Goal: Task Accomplishment & Management: Use online tool/utility

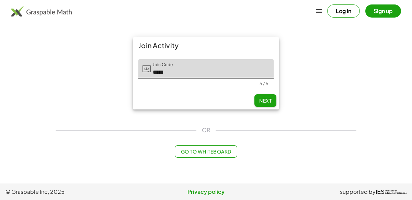
type input "*****"
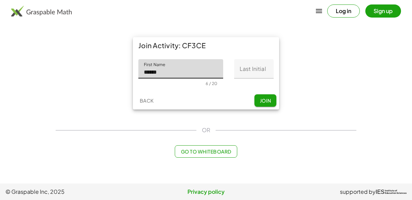
type input "******"
click at [256, 71] on input "Last Initial" at bounding box center [253, 68] width 39 height 19
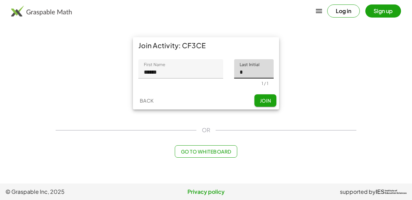
type input "*"
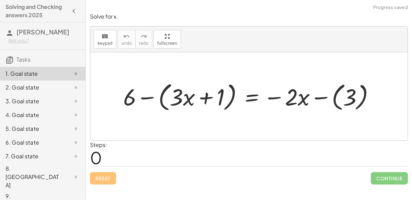
click at [205, 99] on div at bounding box center [252, 96] width 264 height 34
click at [248, 100] on div at bounding box center [252, 96] width 264 height 34
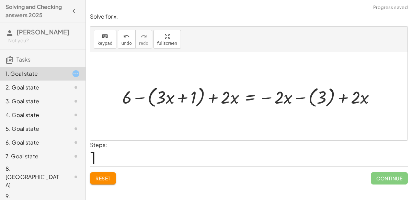
click at [212, 98] on div at bounding box center [252, 96] width 266 height 26
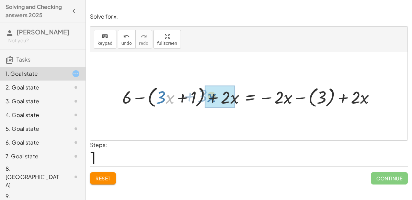
drag, startPoint x: 172, startPoint y: 96, endPoint x: 219, endPoint y: 95, distance: 47.1
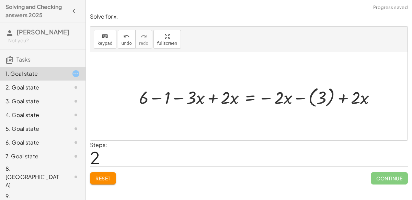
click at [211, 98] on div at bounding box center [260, 96] width 249 height 25
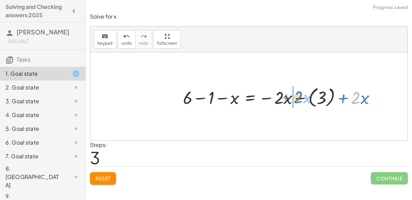
drag, startPoint x: 359, startPoint y: 97, endPoint x: 302, endPoint y: 97, distance: 57.0
click at [302, 97] on div at bounding box center [282, 96] width 205 height 25
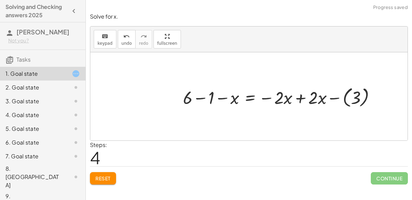
click at [301, 97] on div at bounding box center [282, 96] width 205 height 25
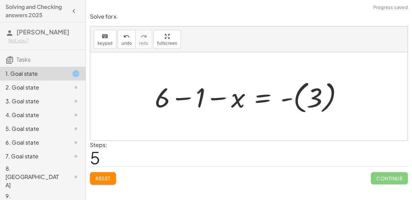
click at [180, 99] on div at bounding box center [251, 96] width 200 height 38
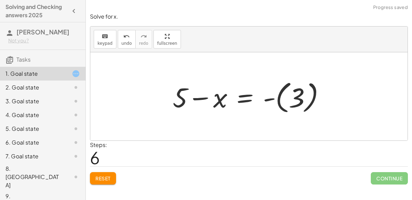
click at [247, 100] on div at bounding box center [251, 96] width 165 height 38
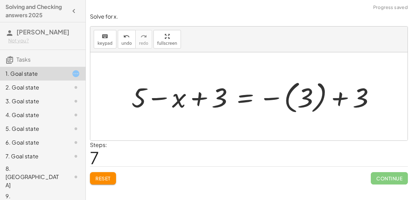
click at [341, 100] on div at bounding box center [256, 96] width 256 height 38
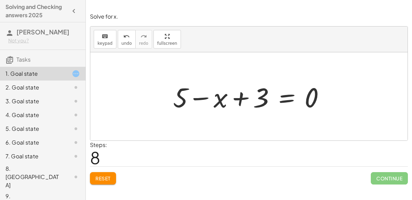
click at [247, 95] on div at bounding box center [252, 96] width 164 height 35
click at [205, 99] on div at bounding box center [252, 96] width 164 height 35
drag, startPoint x: 183, startPoint y: 97, endPoint x: 241, endPoint y: 97, distance: 58.7
click at [241, 97] on div at bounding box center [252, 96] width 164 height 35
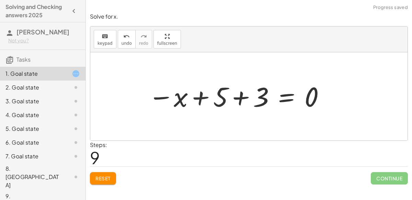
click at [242, 98] on div at bounding box center [236, 96] width 185 height 34
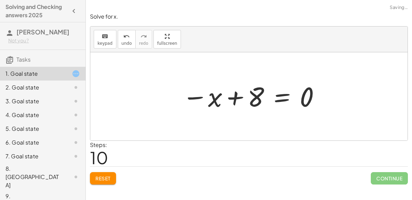
click at [236, 99] on div at bounding box center [252, 96] width 146 height 34
click at [283, 97] on div at bounding box center [252, 96] width 146 height 34
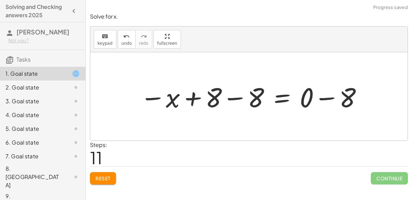
click at [238, 97] on div at bounding box center [252, 96] width 230 height 35
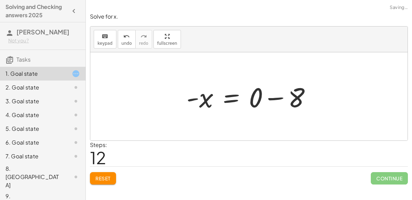
click at [266, 98] on div at bounding box center [251, 96] width 137 height 35
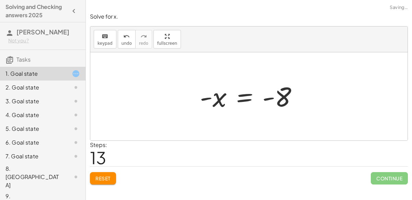
click at [248, 97] on div at bounding box center [251, 96] width 111 height 34
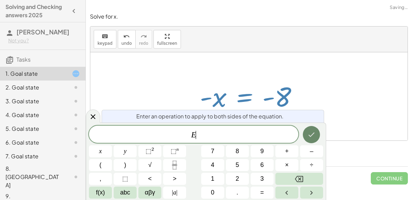
click at [311, 138] on icon "Done" at bounding box center [311, 134] width 8 height 8
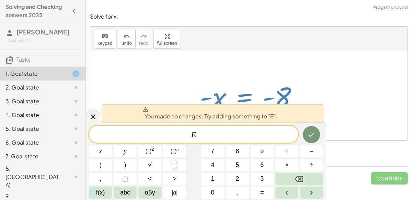
click at [332, 156] on div "Steps: 13" at bounding box center [249, 152] width 318 height 25
click at [355, 189] on div "Solve for x. keyboard keypad undo undo redo redo fullscreen + 6 − ( + · 3 · x +…" at bounding box center [249, 100] width 326 height 200
click at [91, 116] on icon at bounding box center [93, 116] width 8 height 8
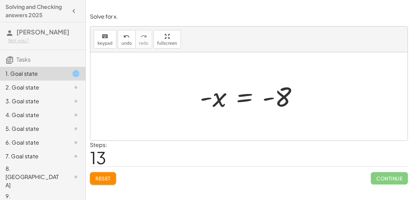
click at [245, 100] on div at bounding box center [251, 96] width 111 height 34
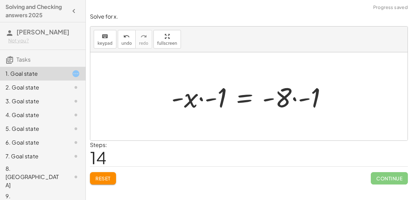
click at [303, 99] on div at bounding box center [252, 96] width 168 height 35
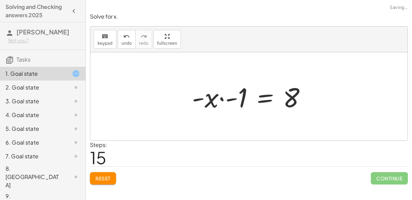
click at [226, 98] on div at bounding box center [252, 96] width 126 height 35
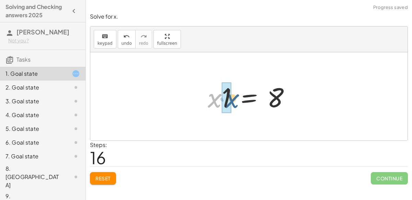
drag, startPoint x: 213, startPoint y: 102, endPoint x: 233, endPoint y: 102, distance: 19.6
click at [216, 98] on div at bounding box center [251, 96] width 95 height 35
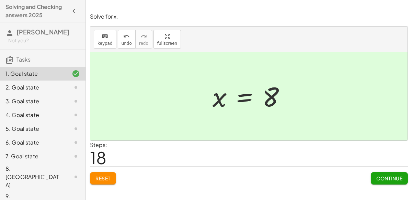
click at [376, 175] on span "Continue" at bounding box center [389, 178] width 26 height 6
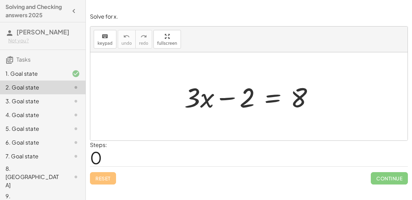
click at [272, 103] on div at bounding box center [252, 96] width 142 height 35
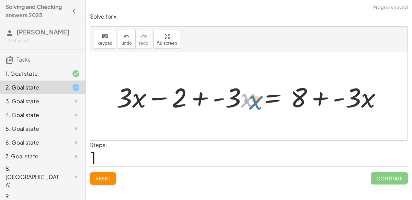
drag, startPoint x: 242, startPoint y: 98, endPoint x: 250, endPoint y: 98, distance: 7.6
click at [250, 98] on div at bounding box center [252, 96] width 278 height 35
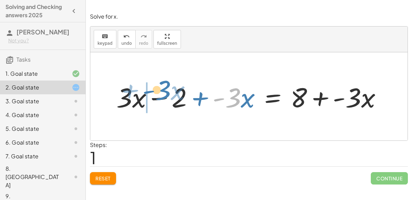
drag, startPoint x: 237, startPoint y: 98, endPoint x: 167, endPoint y: 90, distance: 70.1
click at [167, 90] on div at bounding box center [252, 96] width 278 height 35
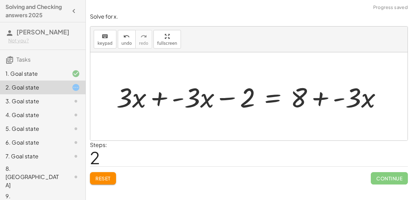
click at [163, 95] on div at bounding box center [252, 96] width 278 height 35
click at [171, 102] on div at bounding box center [257, 96] width 265 height 35
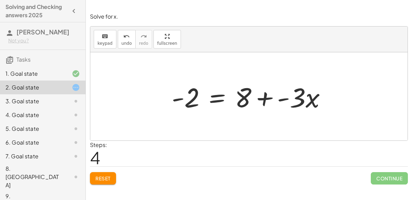
click at [220, 100] on div at bounding box center [251, 96] width 167 height 35
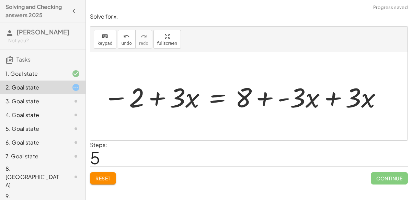
click at [330, 97] on div at bounding box center [243, 96] width 286 height 35
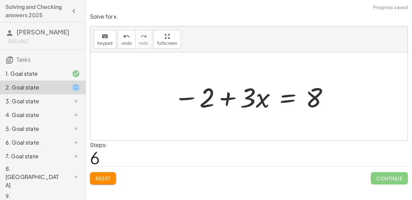
click at [227, 98] on div at bounding box center [251, 96] width 163 height 35
click at [290, 101] on div at bounding box center [251, 96] width 163 height 35
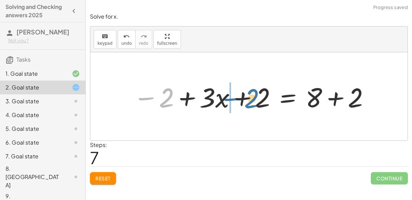
drag, startPoint x: 167, startPoint y: 94, endPoint x: 249, endPoint y: 93, distance: 81.7
click at [249, 93] on div at bounding box center [252, 96] width 244 height 35
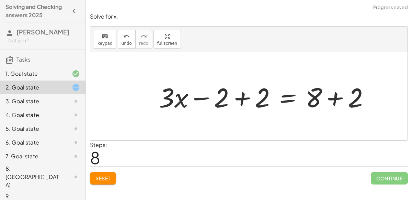
click at [248, 94] on div at bounding box center [266, 96] width 223 height 35
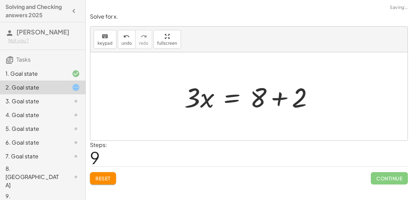
click at [282, 98] on div at bounding box center [252, 96] width 142 height 35
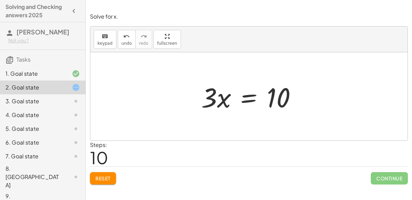
click at [244, 97] on div at bounding box center [252, 96] width 108 height 35
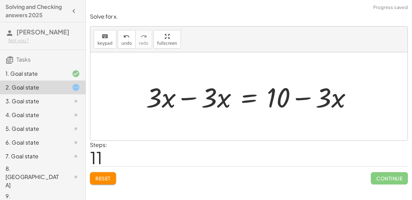
click at [191, 97] on div at bounding box center [252, 96] width 218 height 35
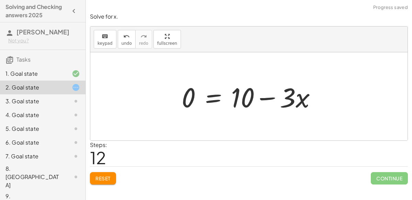
click at [270, 99] on div at bounding box center [251, 96] width 147 height 35
click at [122, 43] on span "undo" at bounding box center [127, 43] width 10 height 5
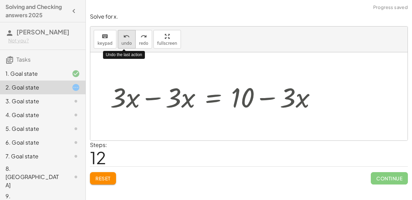
click at [122, 43] on span "undo" at bounding box center [127, 43] width 10 height 5
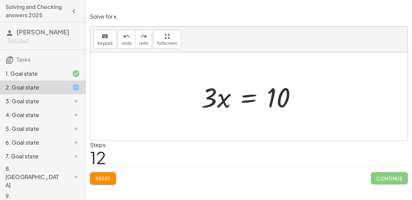
click at [246, 99] on div at bounding box center [252, 96] width 108 height 35
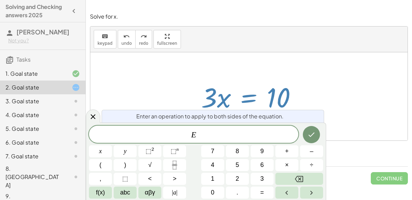
click at [224, 136] on span "E" at bounding box center [194, 135] width 210 height 10
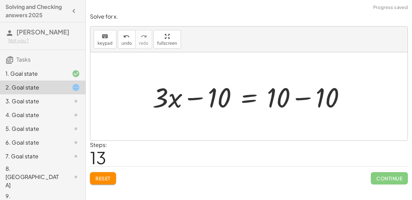
click at [302, 98] on div at bounding box center [251, 96] width 205 height 35
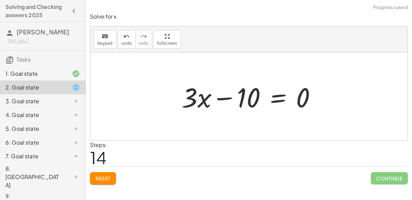
click at [230, 96] on div at bounding box center [251, 96] width 147 height 35
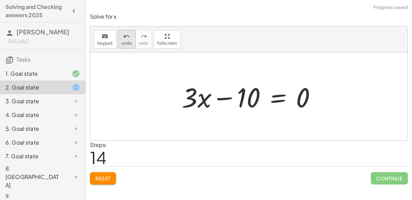
click at [123, 35] on icon "undo" at bounding box center [126, 36] width 7 height 8
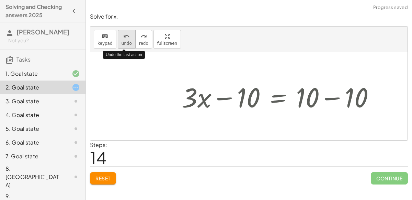
click at [123, 35] on icon "undo" at bounding box center [126, 36] width 7 height 8
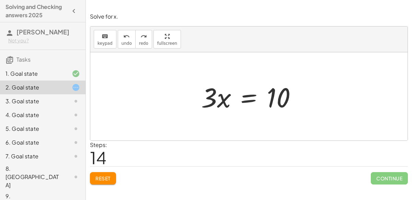
click at [253, 97] on div at bounding box center [252, 96] width 108 height 35
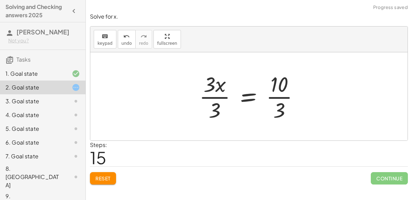
click at [222, 96] on div at bounding box center [252, 96] width 112 height 53
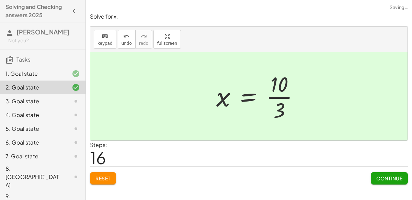
click at [278, 95] on div at bounding box center [260, 96] width 95 height 53
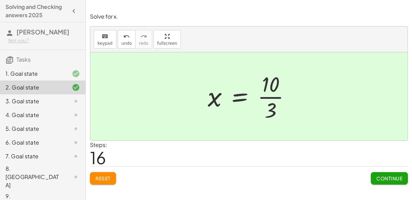
click at [34, 102] on div "3. Goal state" at bounding box center [32, 101] width 55 height 8
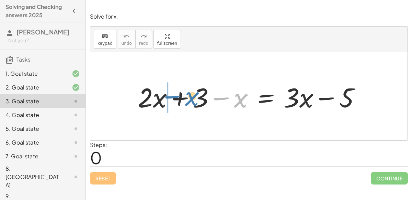
drag, startPoint x: 238, startPoint y: 101, endPoint x: 189, endPoint y: 99, distance: 49.5
click at [189, 99] on div at bounding box center [251, 96] width 235 height 35
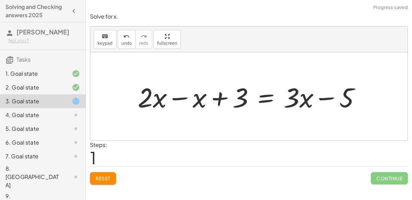
click at [178, 97] on div at bounding box center [251, 96] width 235 height 35
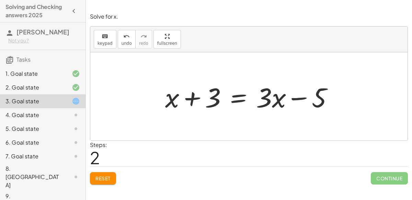
click at [236, 93] on div at bounding box center [252, 96] width 180 height 35
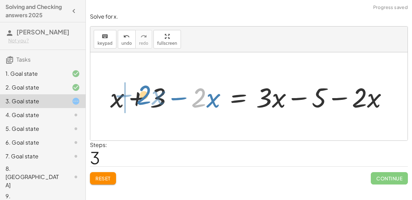
drag, startPoint x: 201, startPoint y: 102, endPoint x: 146, endPoint y: 99, distance: 54.3
click at [146, 99] on div at bounding box center [252, 96] width 290 height 35
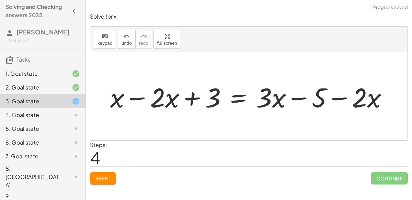
click at [138, 97] on div at bounding box center [252, 96] width 290 height 35
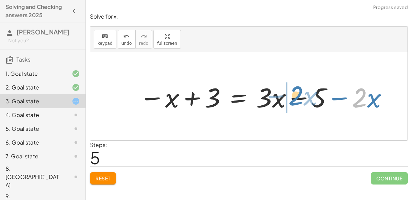
drag, startPoint x: 352, startPoint y: 99, endPoint x: 289, endPoint y: 97, distance: 63.2
click at [289, 97] on div at bounding box center [264, 96] width 256 height 35
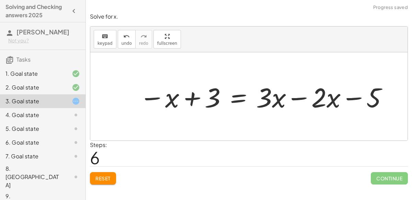
click at [289, 97] on div at bounding box center [264, 96] width 256 height 35
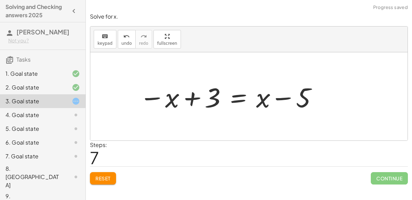
click at [285, 97] on div at bounding box center [228, 96] width 185 height 35
click at [243, 99] on div at bounding box center [228, 96] width 185 height 35
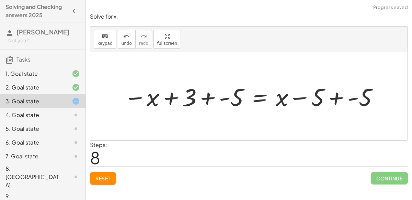
click at [206, 97] on div at bounding box center [251, 96] width 263 height 32
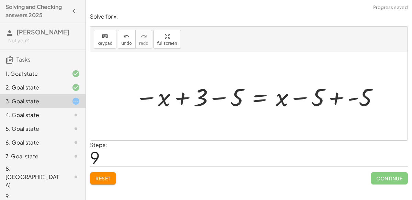
click at [339, 100] on div at bounding box center [258, 96] width 252 height 32
click at [221, 96] on div at bounding box center [252, 96] width 240 height 32
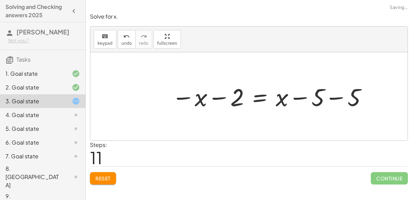
click at [337, 99] on div at bounding box center [270, 96] width 204 height 32
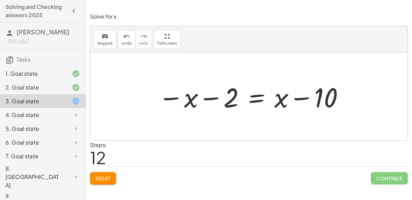
click at [305, 97] on div at bounding box center [251, 96] width 193 height 35
click at [201, 98] on div at bounding box center [251, 96] width 193 height 35
click at [258, 102] on div at bounding box center [251, 96] width 193 height 35
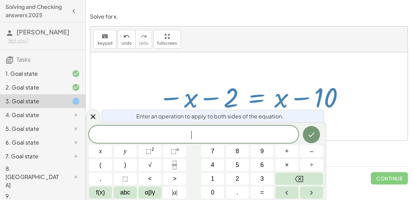
click at [86, 112] on nav "Solving and Checking answers 2025 [PERSON_NAME] H Not you? Tasks 1. Goal state …" at bounding box center [43, 100] width 86 height 200
click at [91, 114] on icon at bounding box center [93, 116] width 5 height 5
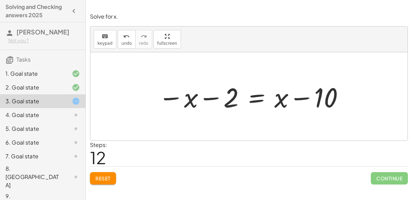
click at [252, 101] on div at bounding box center [251, 96] width 193 height 35
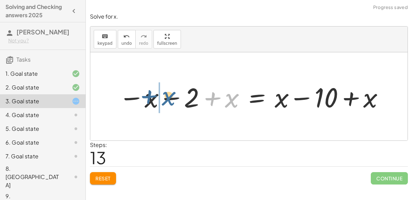
drag, startPoint x: 226, startPoint y: 101, endPoint x: 159, endPoint y: 99, distance: 67.0
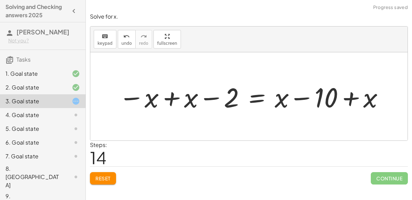
click at [167, 99] on div at bounding box center [251, 96] width 273 height 35
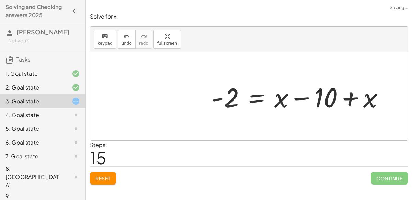
click at [354, 93] on div at bounding box center [300, 96] width 185 height 35
drag, startPoint x: 364, startPoint y: 102, endPoint x: 307, endPoint y: 98, distance: 57.8
click at [307, 98] on div at bounding box center [300, 96] width 185 height 35
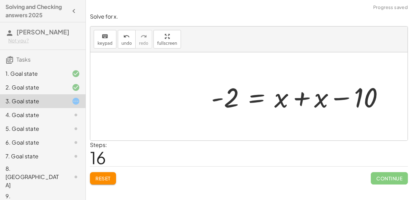
click at [298, 97] on div at bounding box center [300, 96] width 185 height 35
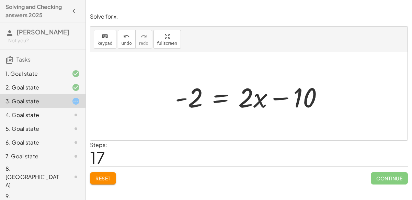
click at [224, 100] on div at bounding box center [252, 96] width 160 height 35
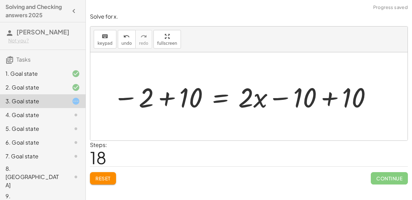
click at [324, 96] on div at bounding box center [243, 96] width 267 height 35
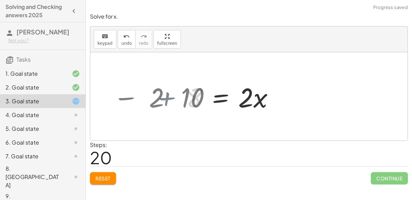
click at [168, 97] on div at bounding box center [248, 96] width 317 height 88
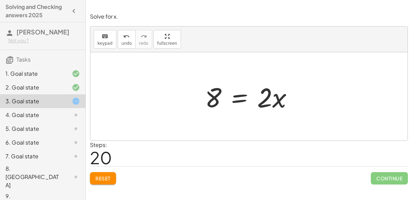
click at [247, 90] on div at bounding box center [252, 96] width 100 height 35
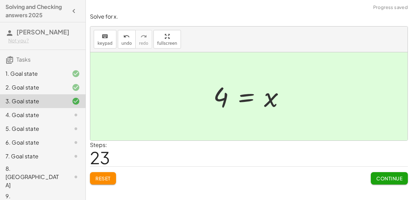
click at [380, 176] on span "Continue" at bounding box center [389, 178] width 26 height 6
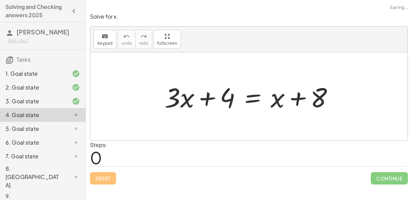
click at [252, 102] on div at bounding box center [251, 96] width 181 height 35
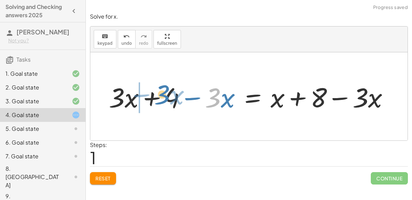
drag, startPoint x: 207, startPoint y: 96, endPoint x: 144, endPoint y: 92, distance: 63.7
click at [144, 92] on div at bounding box center [251, 96] width 292 height 35
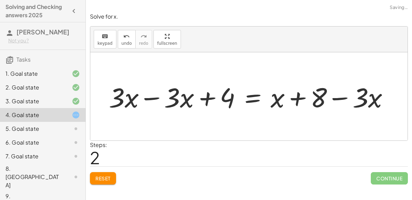
click at [143, 97] on div at bounding box center [251, 96] width 292 height 35
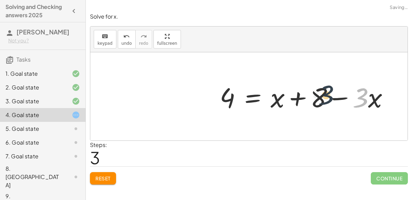
drag, startPoint x: 364, startPoint y: 98, endPoint x: 308, endPoint y: 95, distance: 56.4
click at [308, 95] on div at bounding box center [306, 96] width 181 height 35
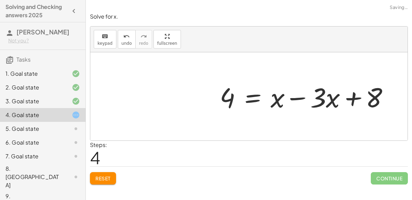
click at [293, 98] on div at bounding box center [306, 96] width 181 height 35
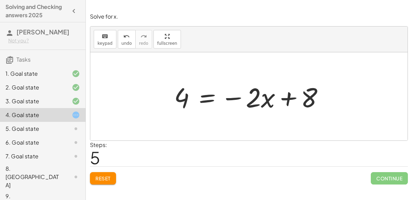
click at [211, 94] on div at bounding box center [252, 96] width 162 height 35
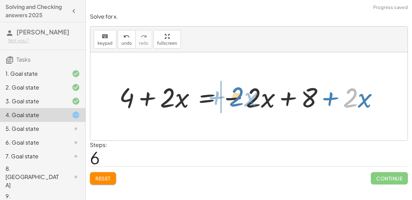
drag, startPoint x: 350, startPoint y: 104, endPoint x: 236, endPoint y: 103, distance: 114.4
click at [236, 103] on div at bounding box center [252, 96] width 272 height 35
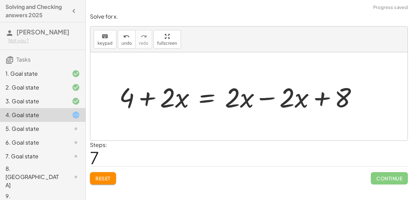
click at [262, 98] on div at bounding box center [241, 96] width 251 height 35
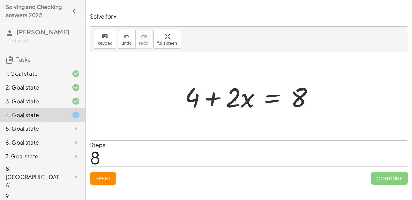
click at [214, 98] on div at bounding box center [251, 96] width 141 height 35
click at [270, 98] on div at bounding box center [251, 96] width 141 height 35
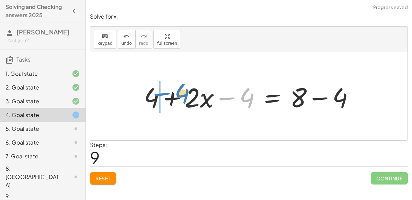
drag, startPoint x: 229, startPoint y: 98, endPoint x: 116, endPoint y: 93, distance: 112.4
click at [116, 93] on div "+ · 3 · x + 4 = + x + 8 + · 3 · x + 4 − · 3 · x = + x + 8 − · 3 · x + · 3 · x −…" at bounding box center [248, 96] width 317 height 88
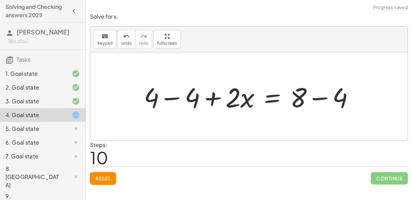
click at [171, 97] on div at bounding box center [251, 96] width 223 height 35
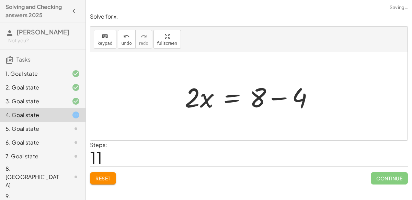
click at [281, 98] on div at bounding box center [251, 96] width 141 height 35
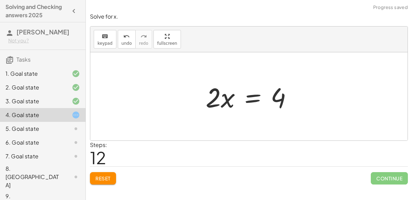
click at [250, 102] on div at bounding box center [251, 96] width 99 height 35
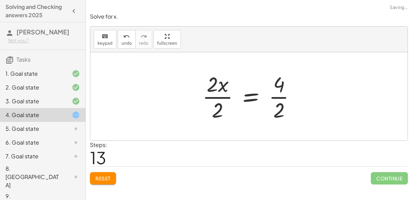
click at [226, 98] on div at bounding box center [252, 96] width 106 height 53
click at [278, 98] on div at bounding box center [260, 96] width 89 height 53
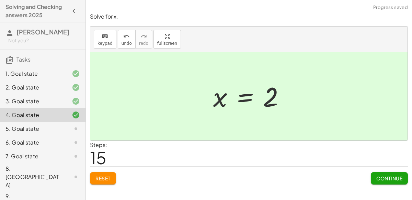
click at [385, 177] on span "Continue" at bounding box center [389, 178] width 26 height 6
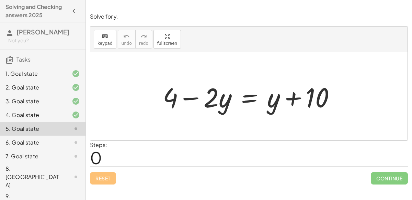
click at [249, 99] on div at bounding box center [251, 96] width 185 height 35
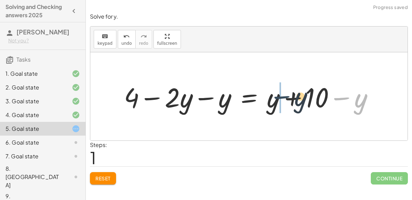
drag, startPoint x: 341, startPoint y: 94, endPoint x: 273, endPoint y: 94, distance: 68.4
click at [273, 94] on div at bounding box center [252, 96] width 262 height 35
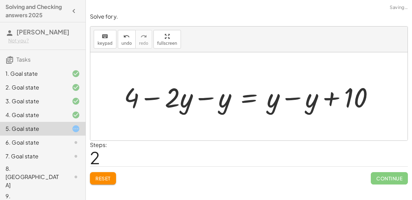
click at [292, 97] on div at bounding box center [252, 96] width 262 height 35
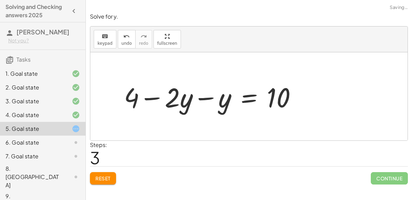
click at [211, 95] on div at bounding box center [213, 96] width 185 height 35
